Goal: Information Seeking & Learning: Learn about a topic

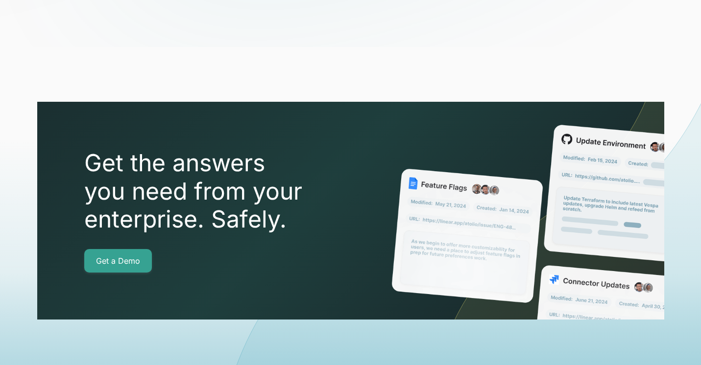
scroll to position [3530, 0]
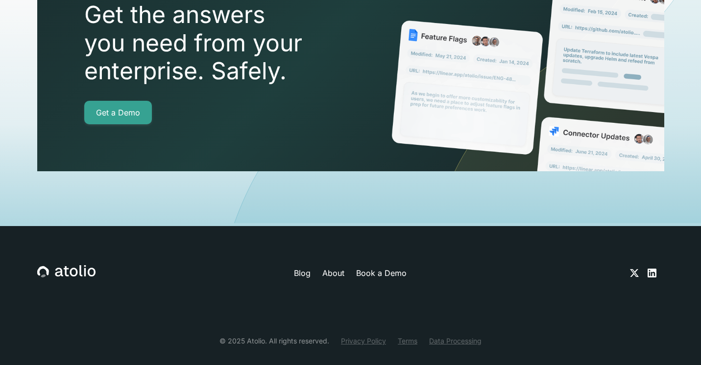
click at [406, 336] on link "Terms" at bounding box center [408, 341] width 20 height 10
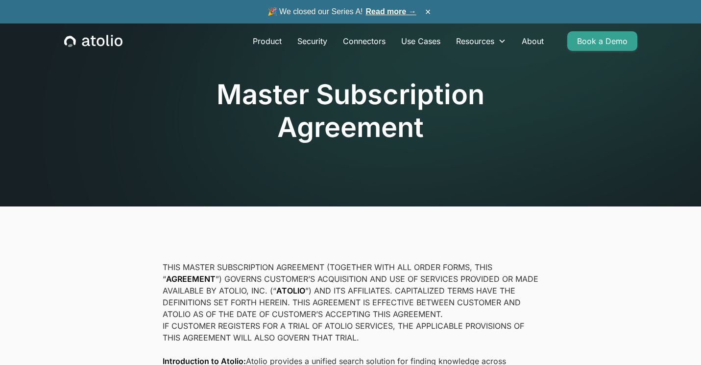
click at [109, 42] on icon "home" at bounding box center [93, 41] width 58 height 13
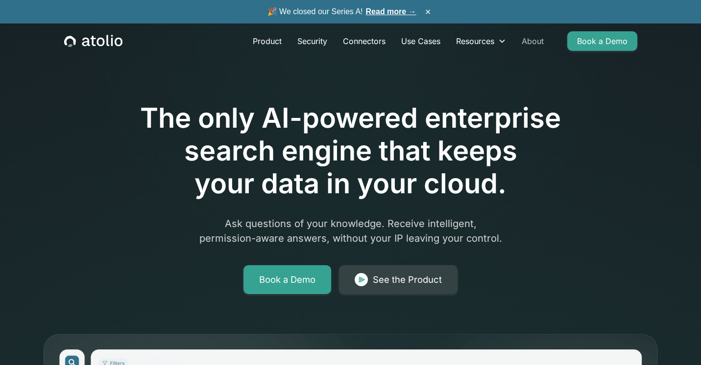
click at [529, 43] on link "About" at bounding box center [533, 41] width 38 height 20
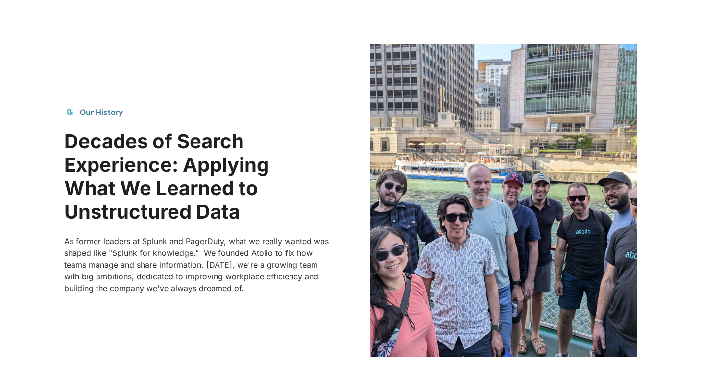
scroll to position [536, 0]
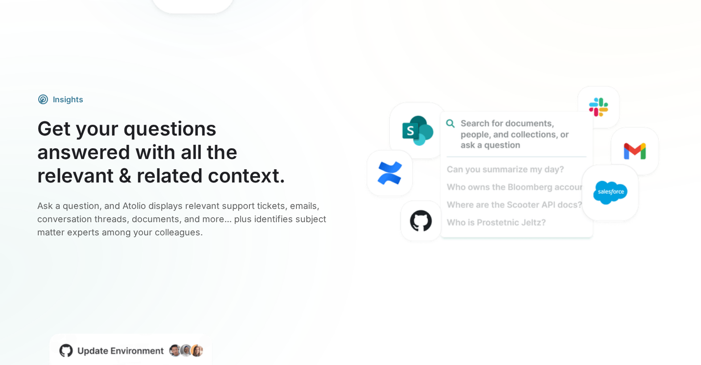
scroll to position [1829, 0]
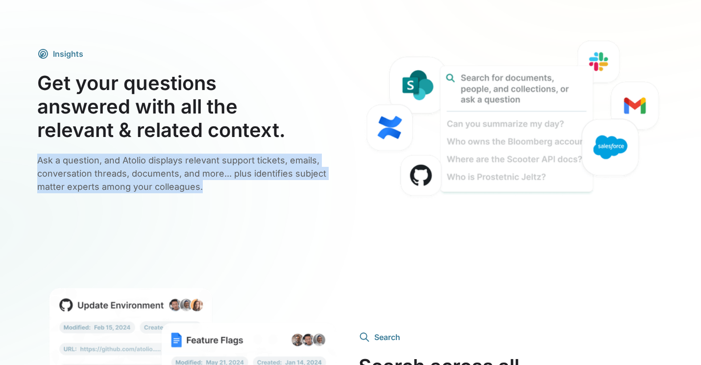
drag, startPoint x: 39, startPoint y: 161, endPoint x: 207, endPoint y: 182, distance: 169.8
click at [207, 182] on p "Ask a question, and Atolio displays relevant support tickets, emails, conversat…" at bounding box center [190, 174] width 306 height 40
copy p "Ask a question, and Atolio displays relevant support tickets, emails, conversat…"
